Goal: Task Accomplishment & Management: Manage account settings

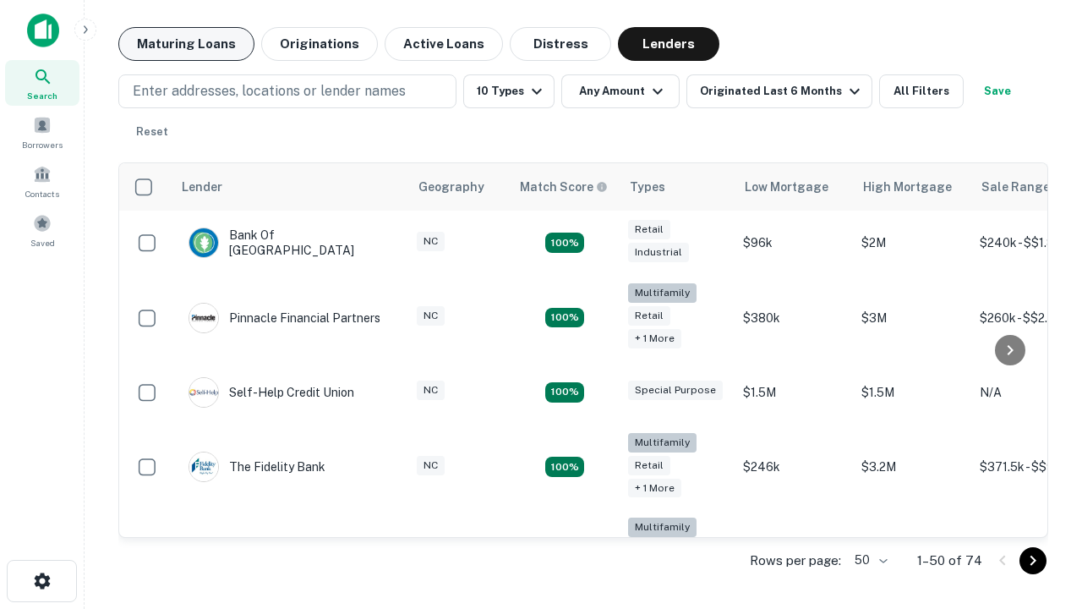
click at [186, 44] on button "Maturing Loans" at bounding box center [186, 44] width 136 height 34
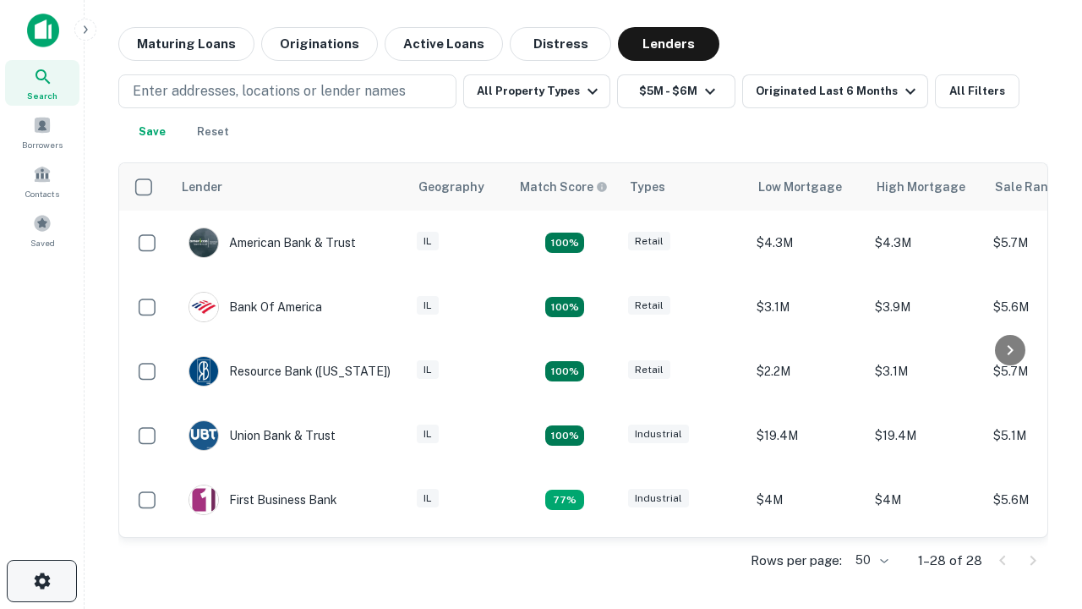
click at [41, 581] on icon "button" at bounding box center [42, 581] width 20 height 20
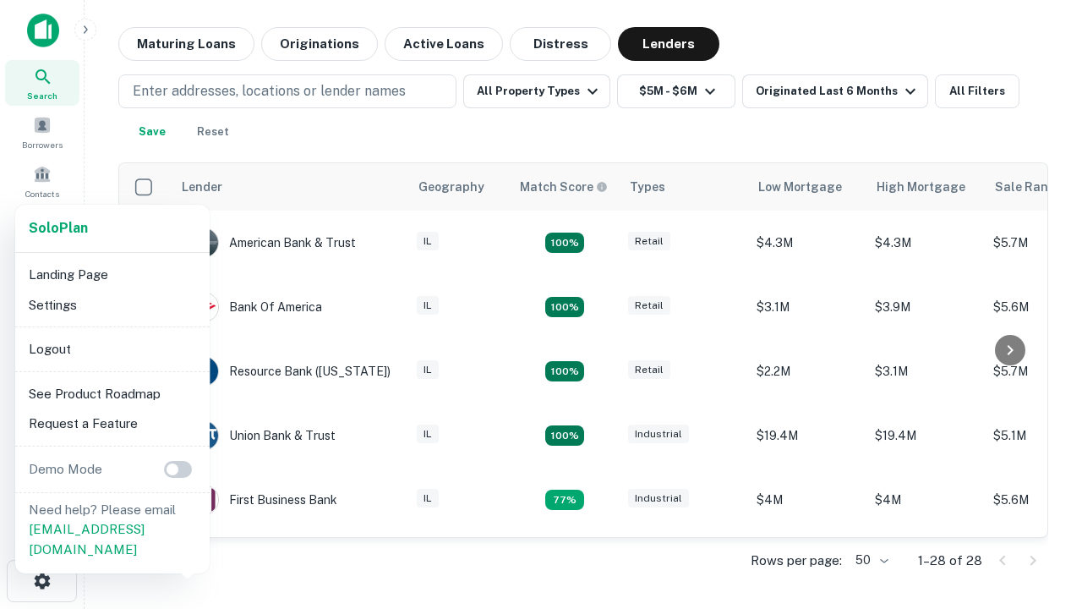
click at [112, 348] on li "Logout" at bounding box center [112, 349] width 181 height 30
